Goal: Task Accomplishment & Management: Manage account settings

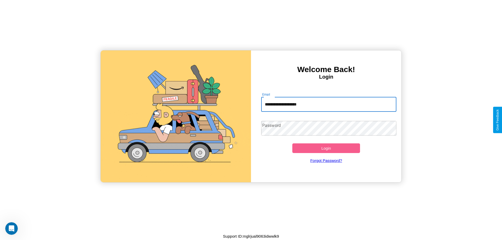
type input "**********"
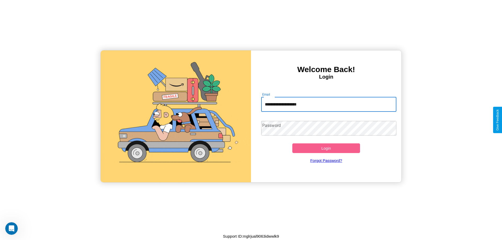
click at [326, 148] on button "Login" at bounding box center [326, 148] width 68 height 10
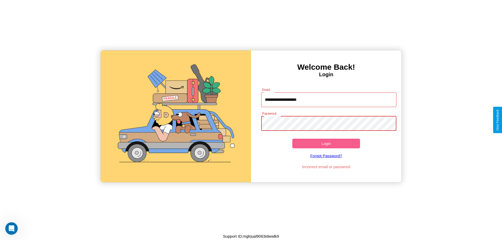
click at [326, 143] on button "Login" at bounding box center [326, 144] width 68 height 10
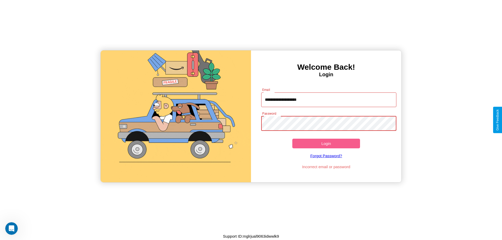
click at [326, 143] on button "Login" at bounding box center [326, 144] width 68 height 10
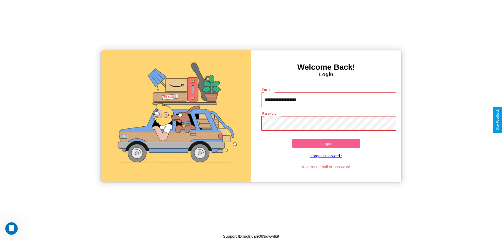
click at [326, 143] on button "Login" at bounding box center [326, 144] width 68 height 10
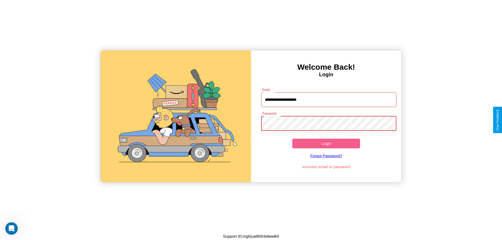
click at [326, 143] on button "Login" at bounding box center [326, 144] width 68 height 10
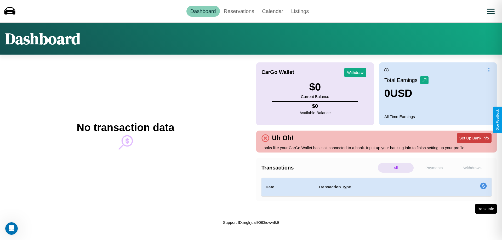
click at [474, 138] on button "Set Up Bank Info" at bounding box center [474, 138] width 35 height 10
